Goal: Task Accomplishment & Management: Manage account settings

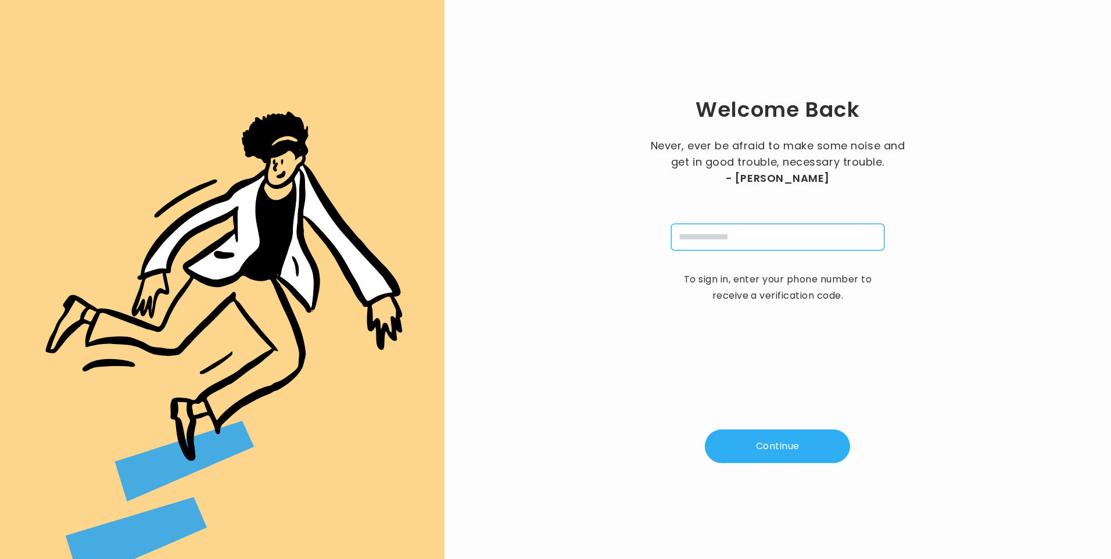
click at [696, 237] on input "tel" at bounding box center [777, 237] width 213 height 27
type input "**********"
click at [786, 451] on button "Continue" at bounding box center [777, 447] width 145 height 34
type input "*"
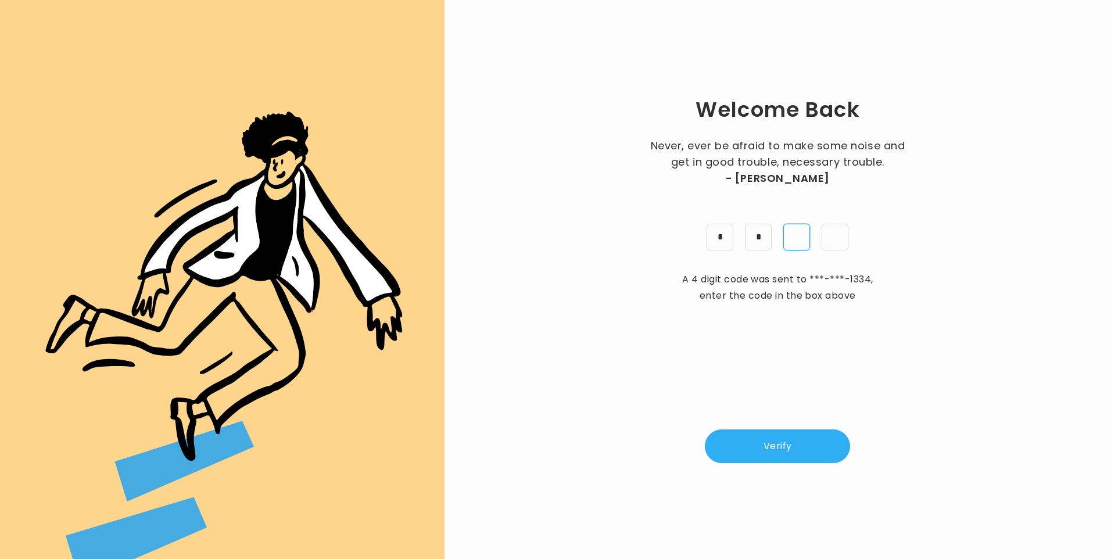
type input "*"
click at [792, 456] on button "Verify" at bounding box center [777, 447] width 145 height 34
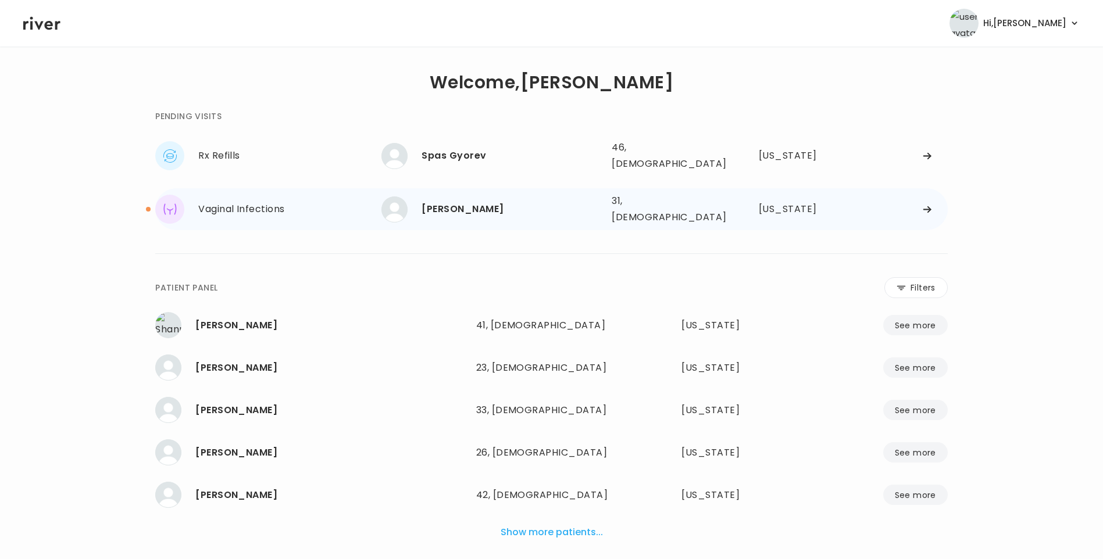
click at [473, 201] on div "[PERSON_NAME]" at bounding box center [511, 209] width 181 height 16
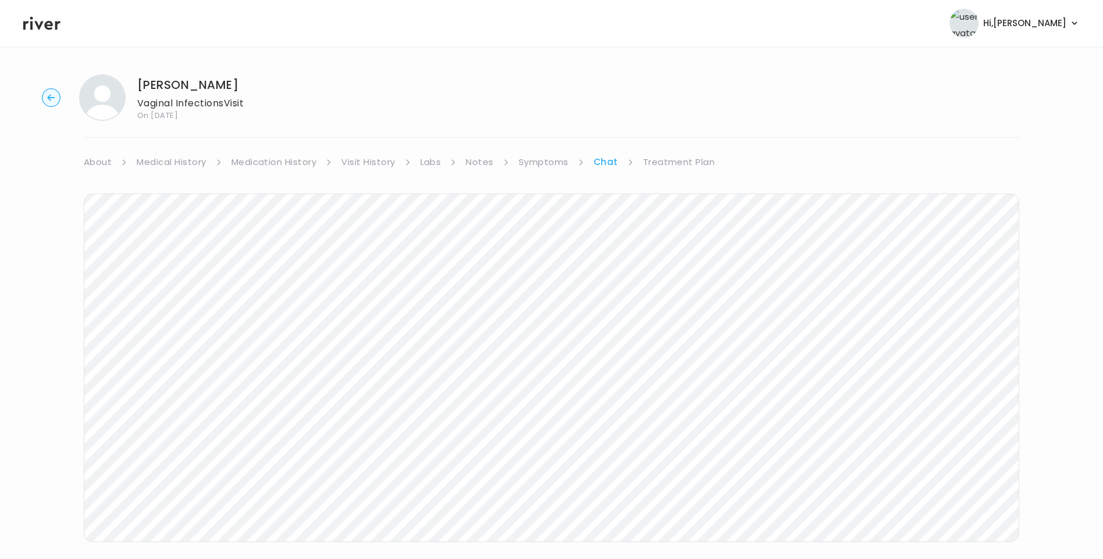
scroll to position [81, 0]
click at [659, 80] on link "Treatment Plan" at bounding box center [679, 81] width 72 height 16
click at [187, 309] on button "Update treatment notes" at bounding box center [147, 305] width 126 height 16
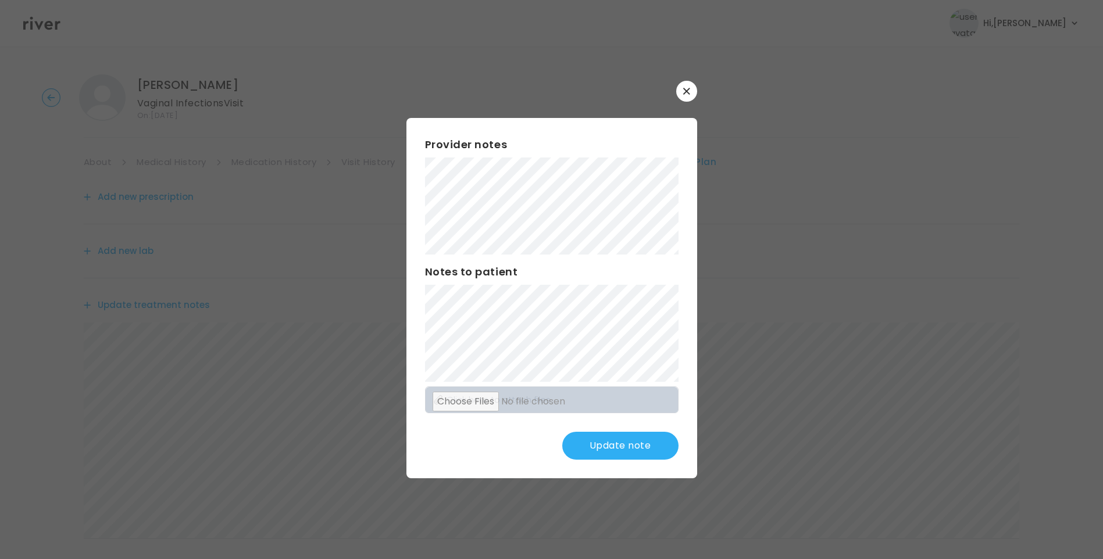
click at [626, 450] on button "Update note" at bounding box center [620, 446] width 116 height 28
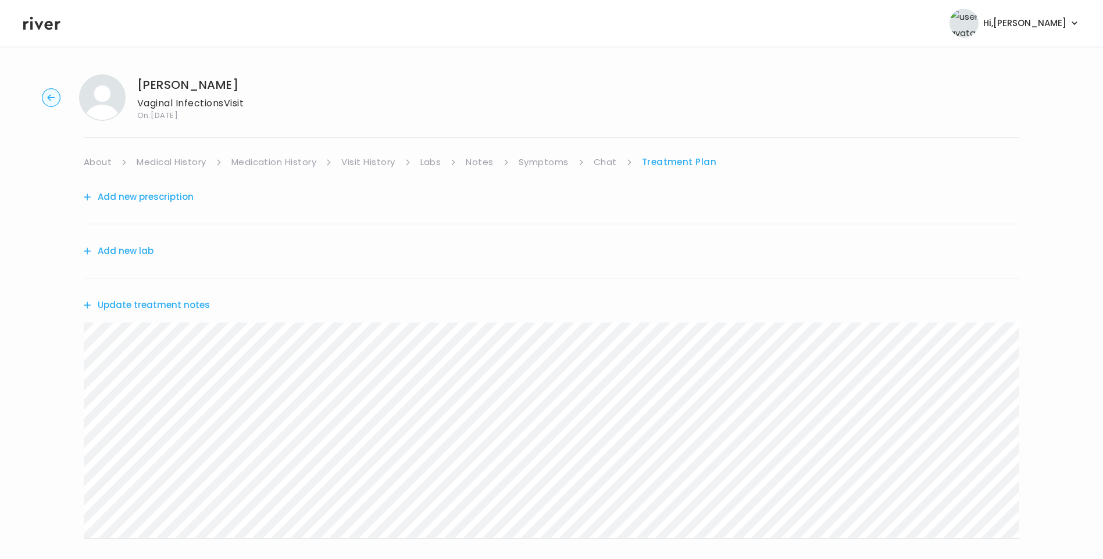
click at [594, 160] on link "Chat" at bounding box center [605, 162] width 23 height 16
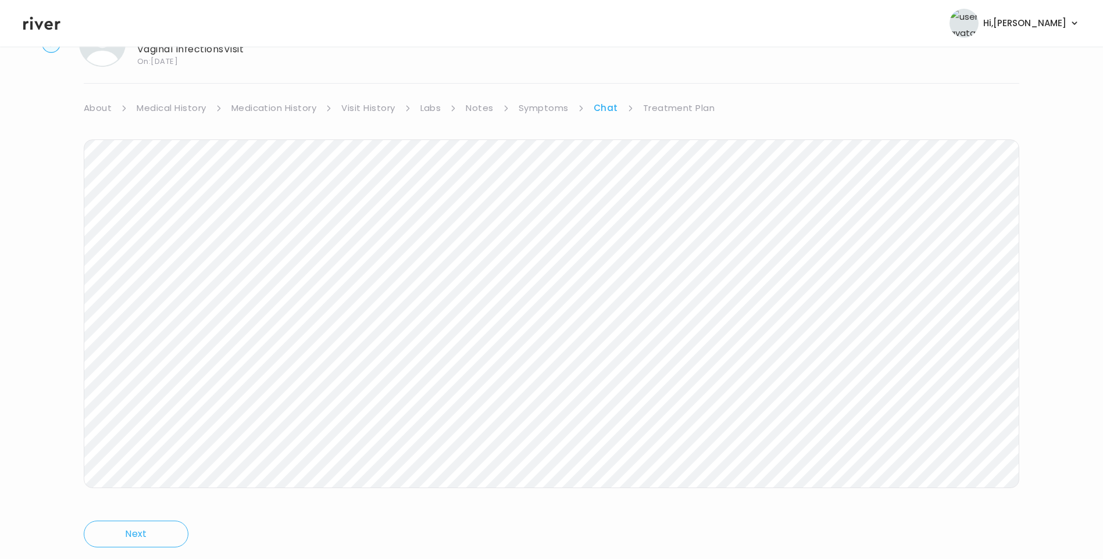
scroll to position [87, 0]
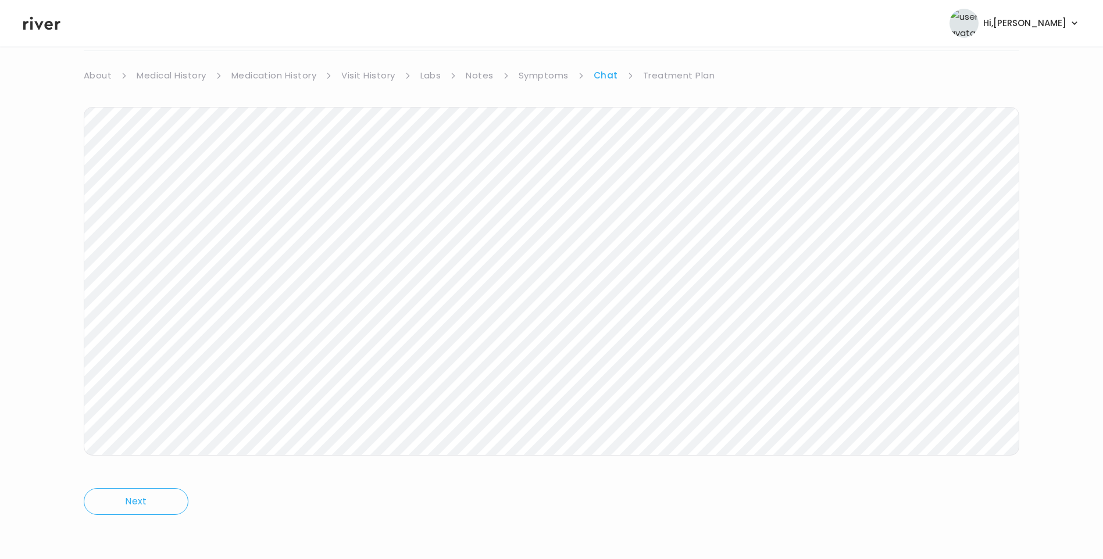
click at [687, 78] on link "Treatment Plan" at bounding box center [679, 75] width 72 height 16
click at [148, 221] on button "Update treatment notes" at bounding box center [147, 218] width 126 height 16
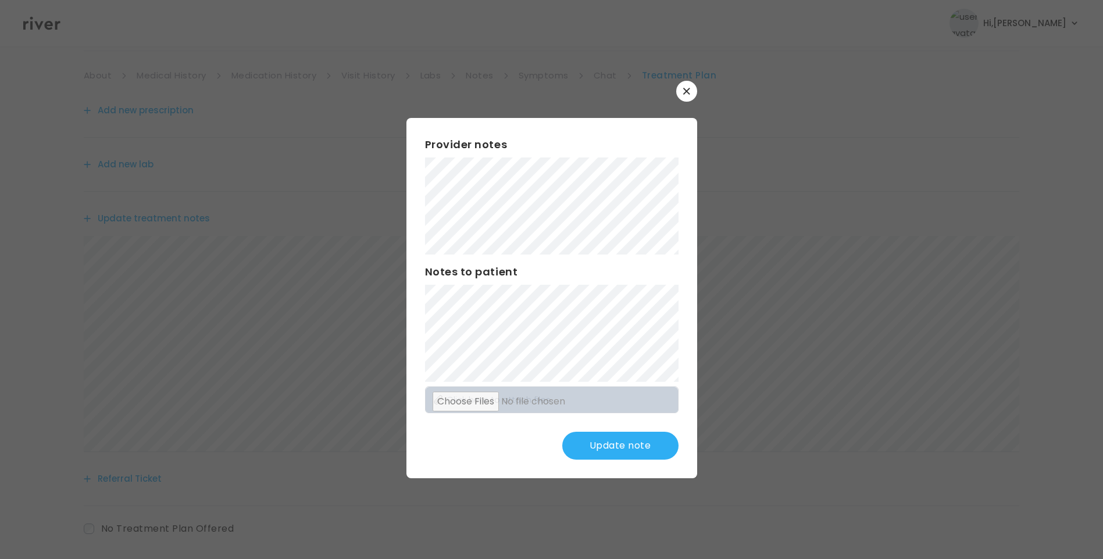
scroll to position [144, 0]
click at [628, 434] on button "Update note" at bounding box center [620, 446] width 116 height 28
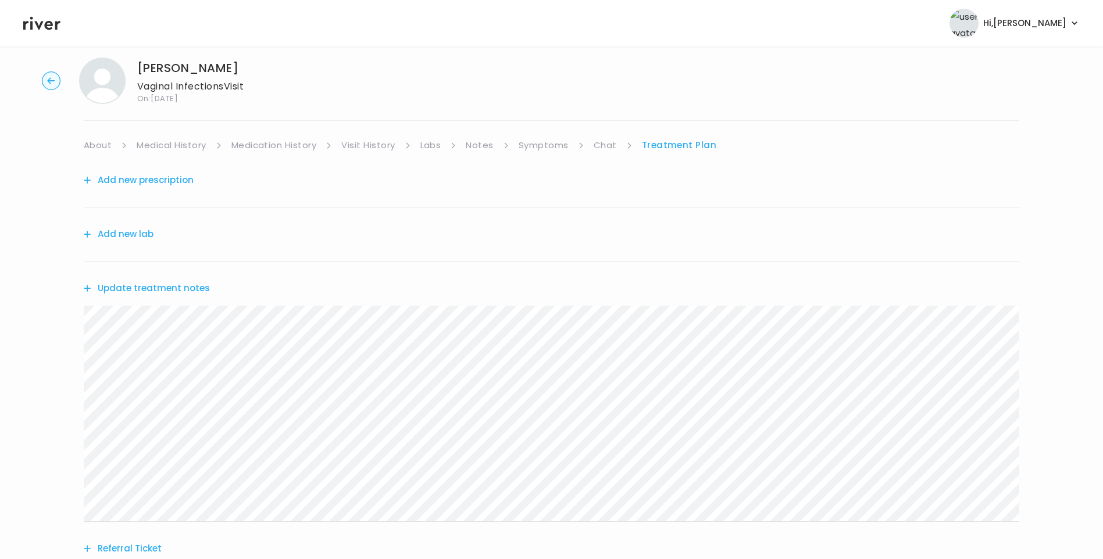
scroll to position [0, 0]
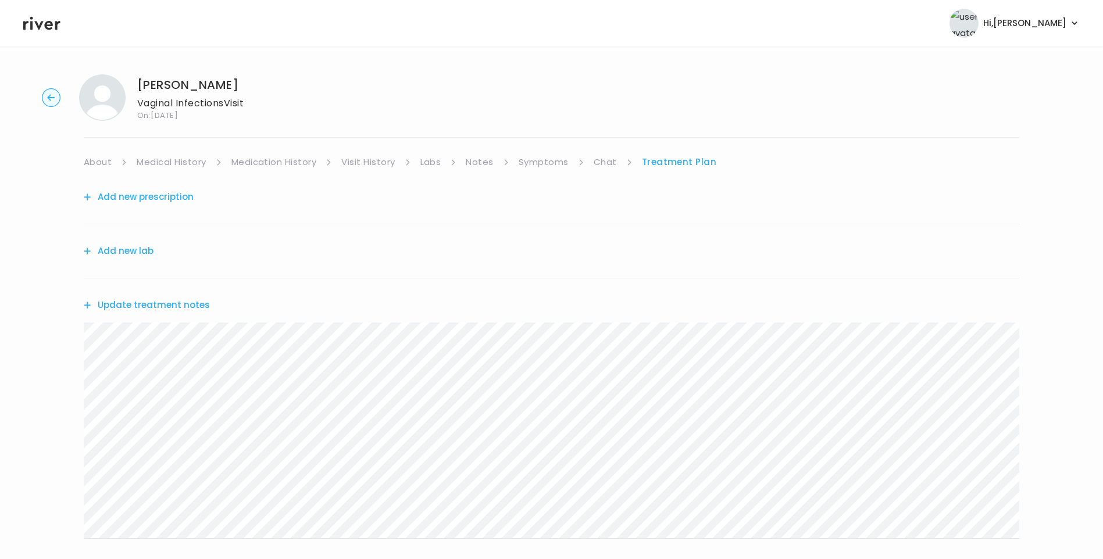
click at [42, 22] on icon at bounding box center [41, 23] width 37 height 13
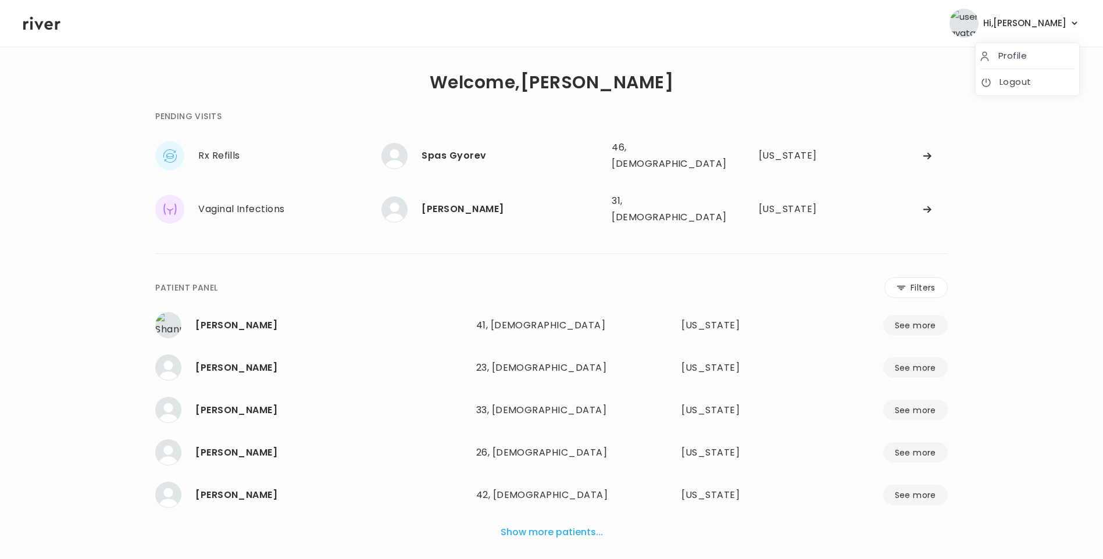
click at [1042, 12] on button "Hi, [PERSON_NAME]" at bounding box center [1014, 23] width 130 height 29
click at [1032, 82] on link "Logout" at bounding box center [1027, 82] width 94 height 16
